Goal: Information Seeking & Learning: Learn about a topic

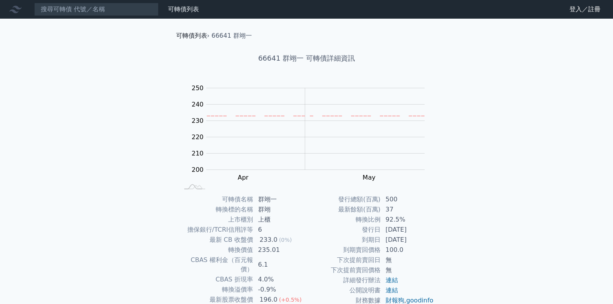
click at [192, 33] on link "可轉債列表" at bounding box center [191, 35] width 31 height 7
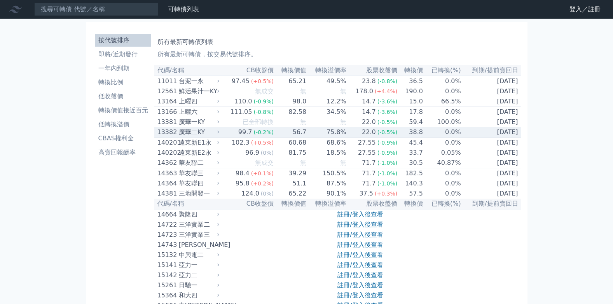
scroll to position [3684, 0]
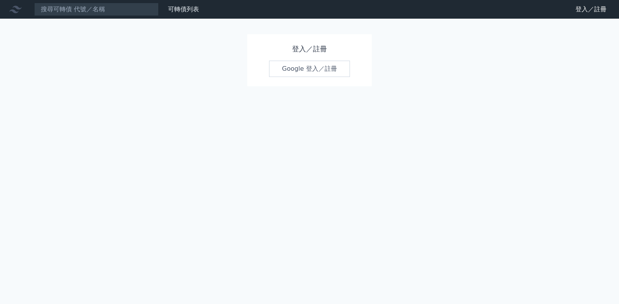
click at [302, 65] on link "Google 登入／註冊" at bounding box center [309, 69] width 81 height 16
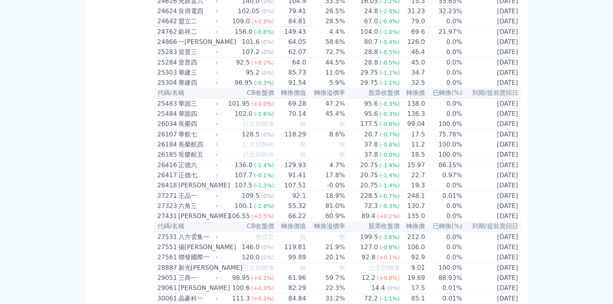
scroll to position [3714, 0]
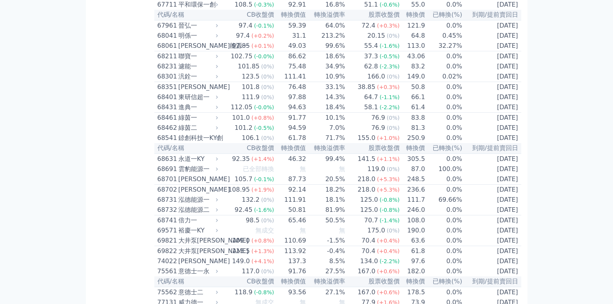
scroll to position [3908, 0]
